Goal: Task Accomplishment & Management: Use online tool/utility

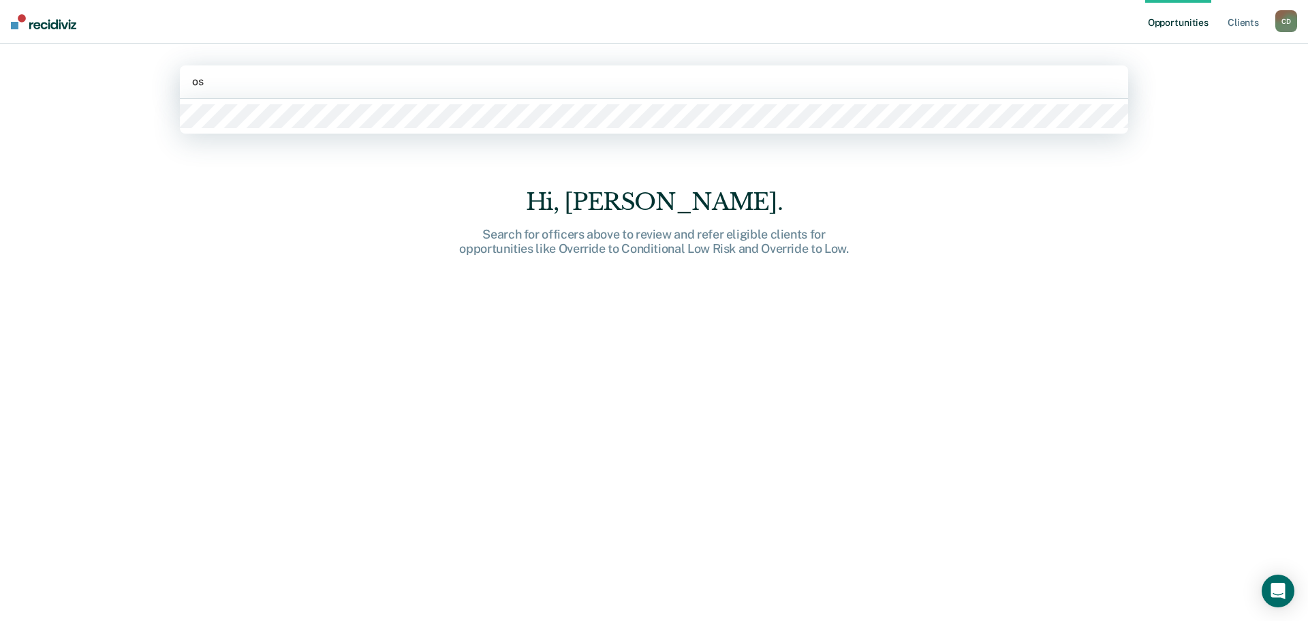
type input "osc"
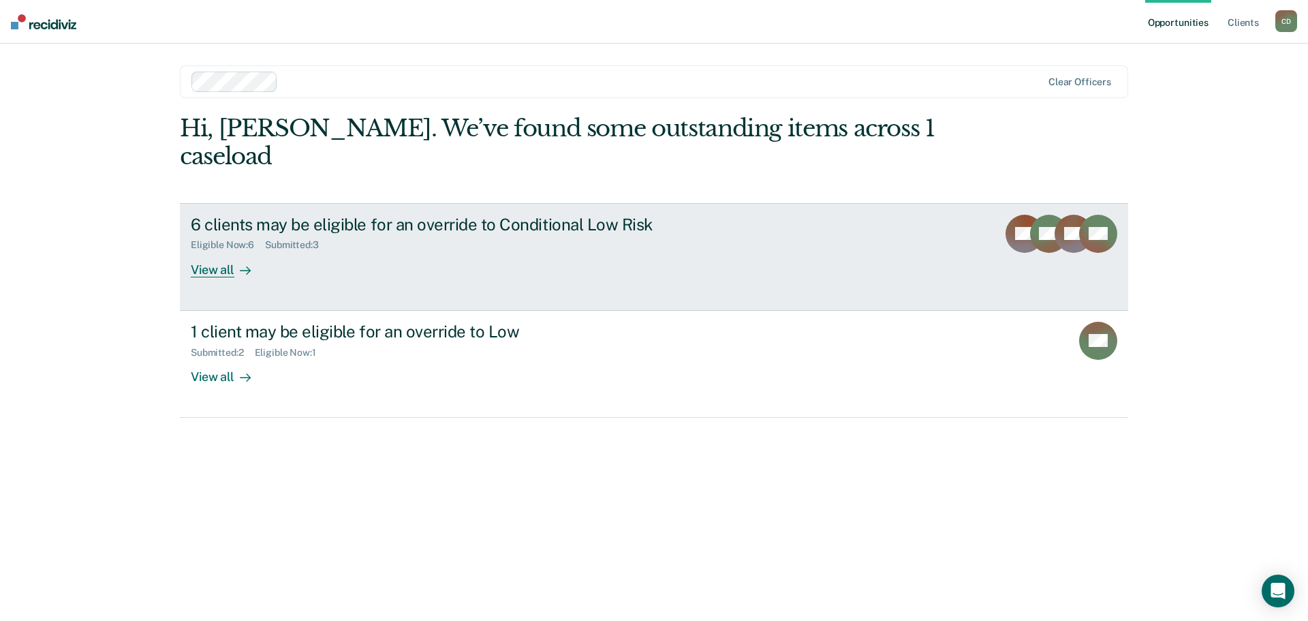
click at [548, 215] on div "6 clients may be eligible for an override to Conditional Low Risk" at bounding box center [430, 225] width 478 height 20
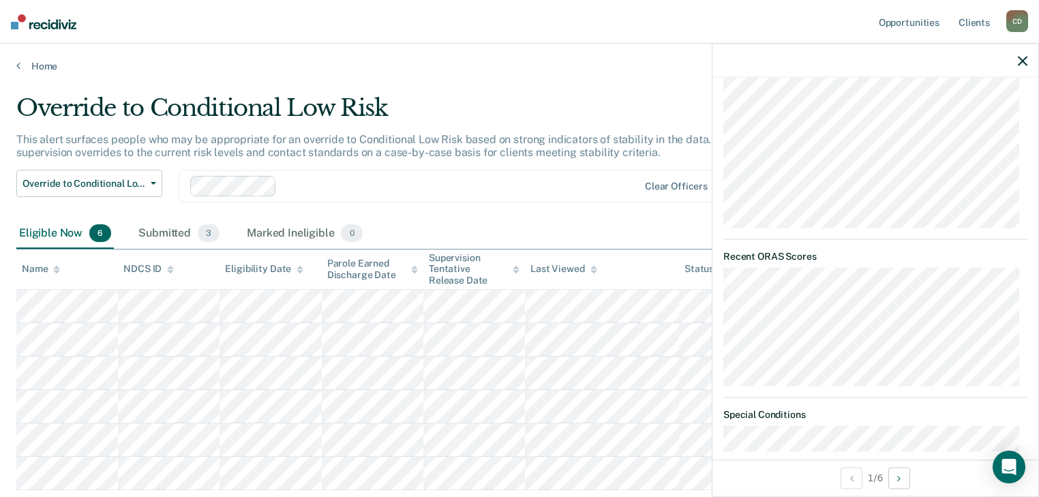
scroll to position [1081, 0]
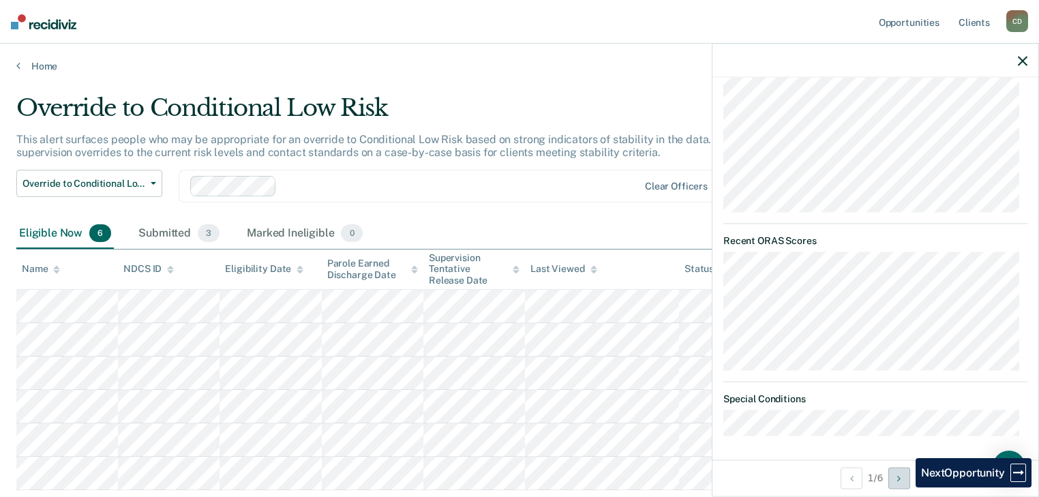
click at [905, 487] on button "Next Opportunity" at bounding box center [899, 478] width 22 height 22
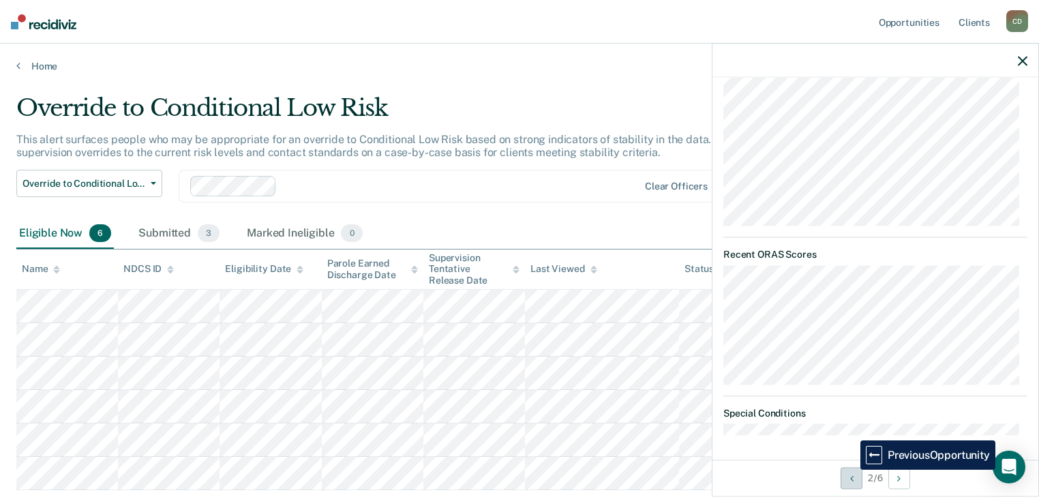
click at [850, 473] on icon "Previous Opportunity" at bounding box center [851, 478] width 3 height 10
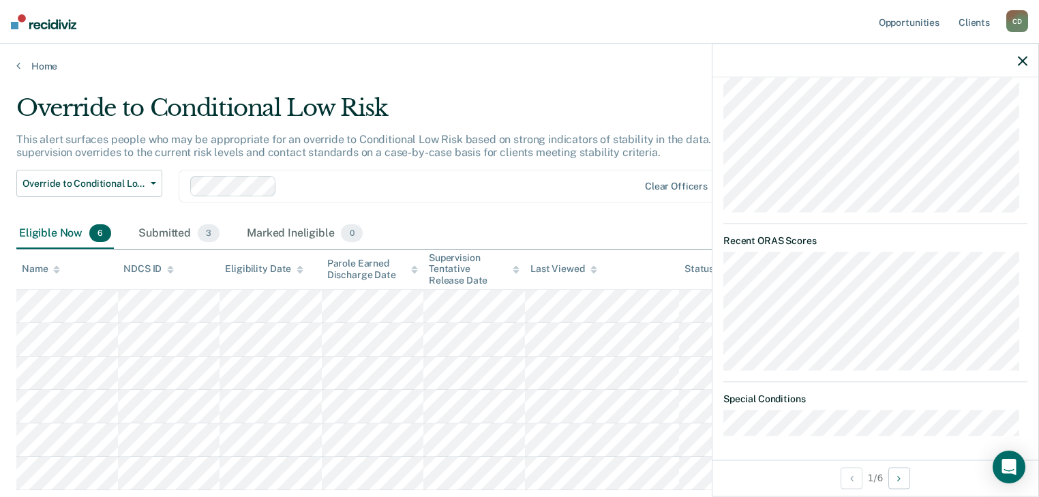
click at [636, 211] on div "Override to Conditional Low Risk Override to Conditional Low Risk Override to L…" at bounding box center [405, 194] width 779 height 49
click at [1017, 65] on icon "button" at bounding box center [1022, 61] width 10 height 10
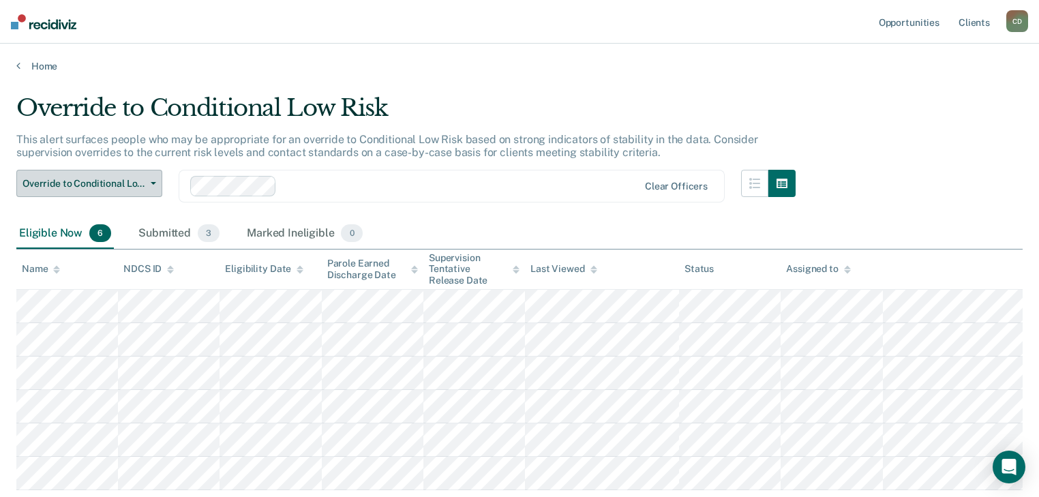
click at [144, 181] on span "Override to Conditional Low Risk" at bounding box center [83, 184] width 123 height 12
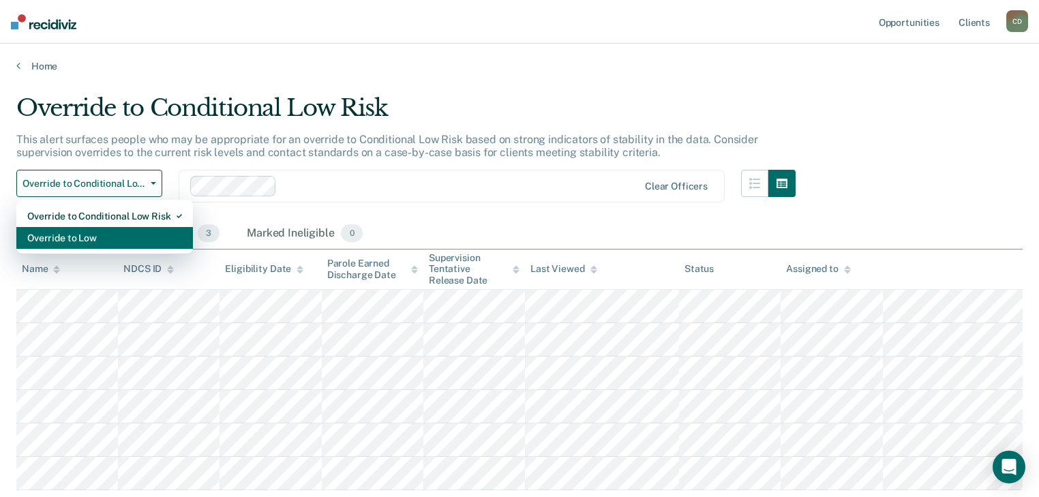
click at [107, 231] on div "Override to Low" at bounding box center [104, 238] width 155 height 22
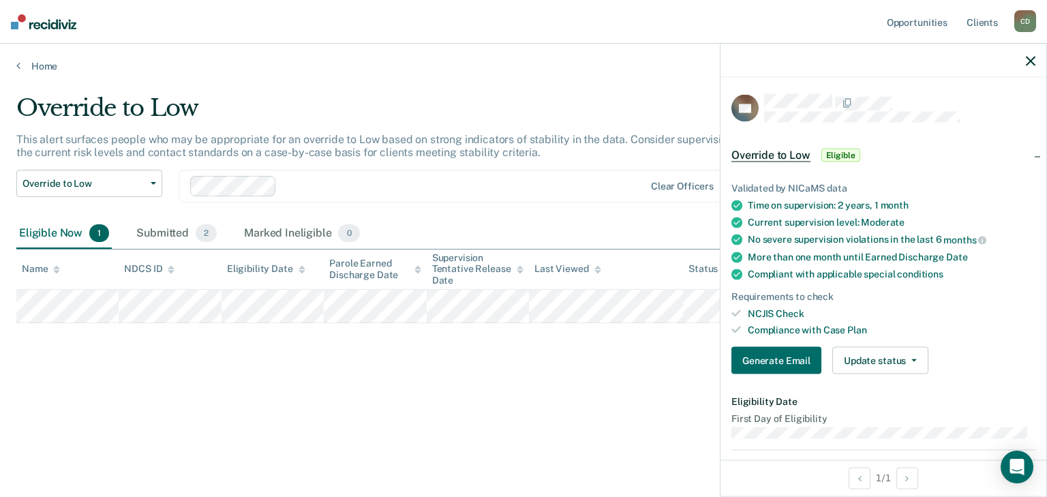
click at [1032, 55] on button "button" at bounding box center [1031, 61] width 10 height 12
